Goal: Check status

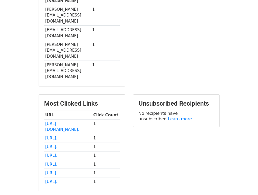
scroll to position [265, 0]
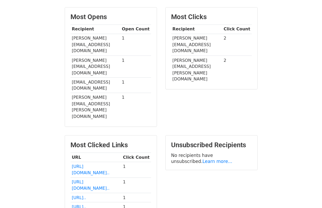
scroll to position [112, 0]
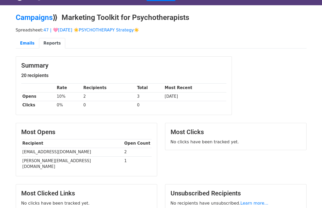
scroll to position [15, 0]
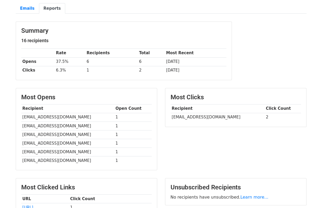
scroll to position [48, 0]
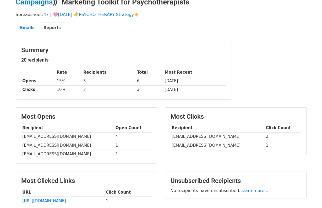
scroll to position [26, 0]
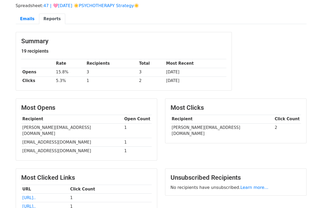
scroll to position [37, 0]
